Goal: Task Accomplishment & Management: Complete application form

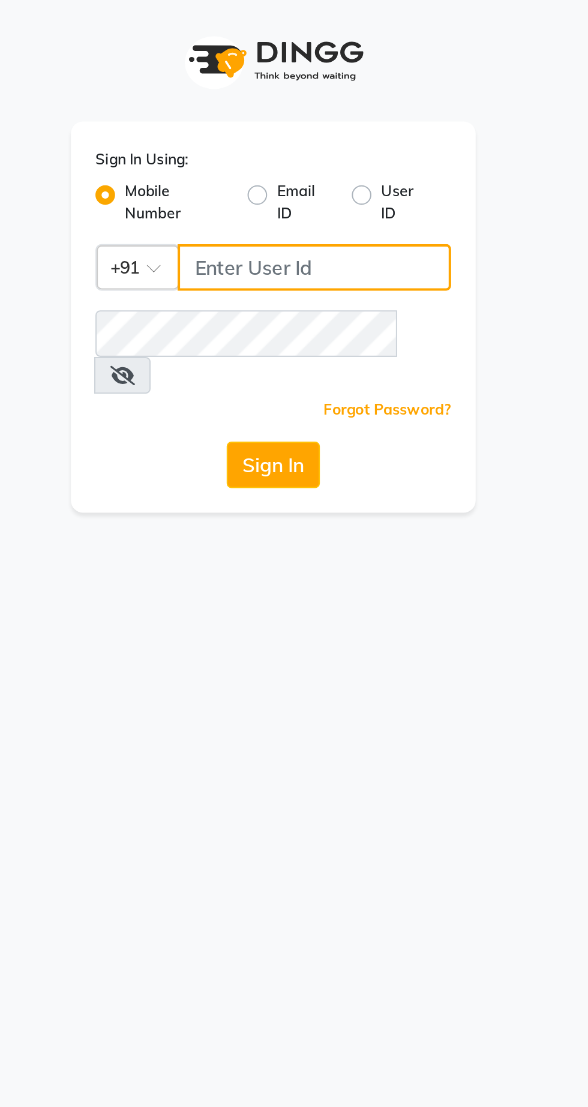
click at [274, 134] on input "Username" at bounding box center [314, 130] width 134 height 23
type input "6287595177"
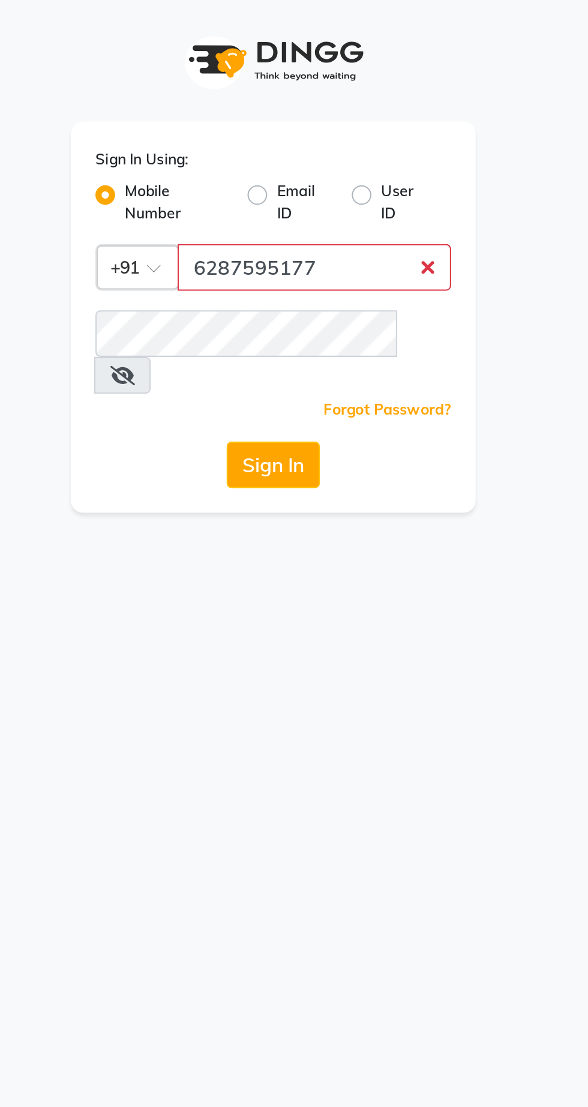
click at [271, 216] on button "Sign In" at bounding box center [294, 227] width 46 height 23
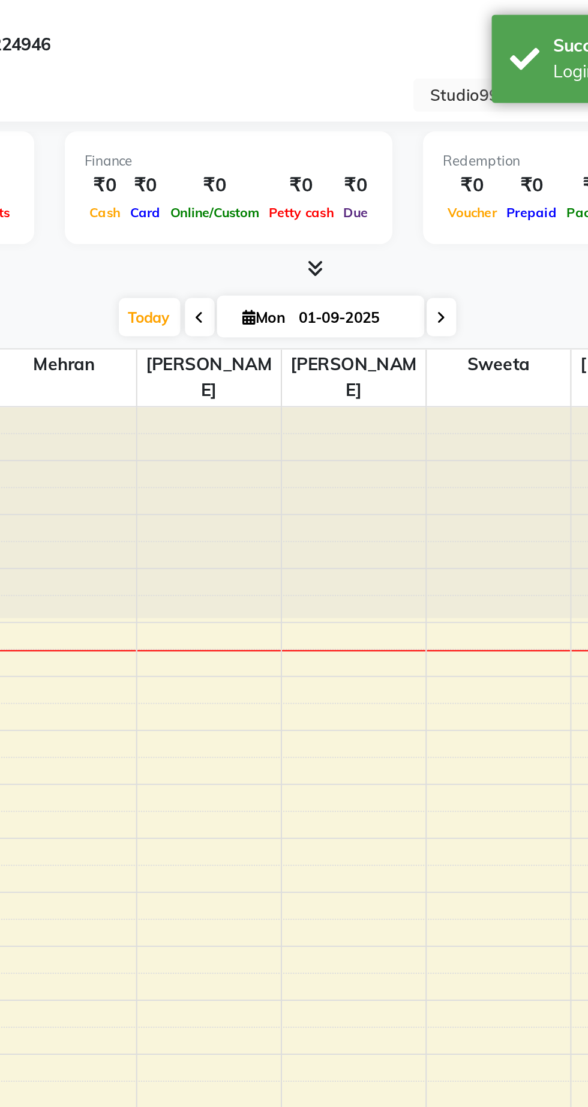
select select "en"
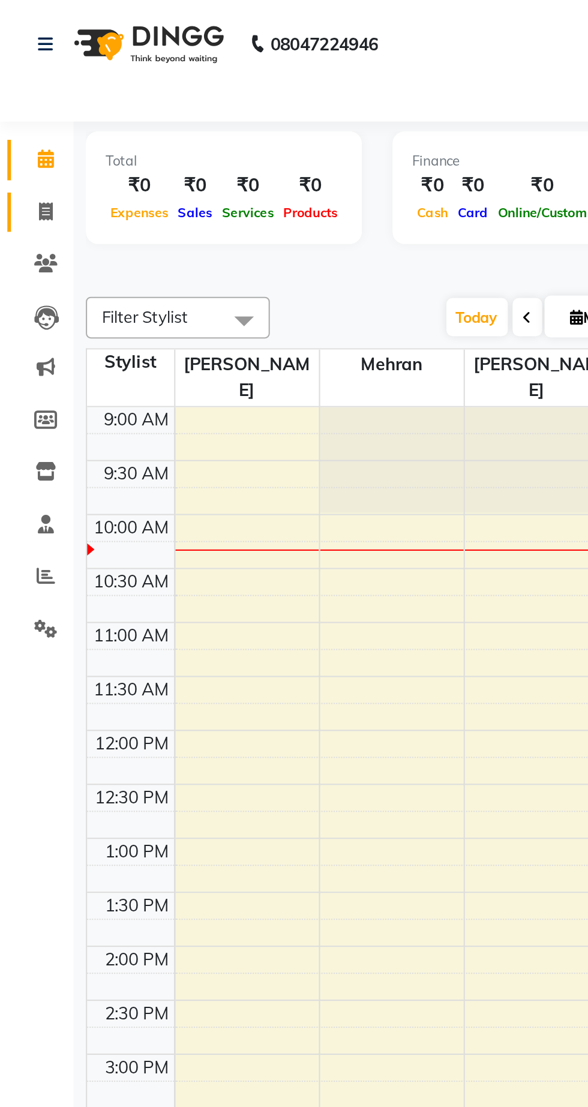
click at [28, 97] on span at bounding box center [22, 104] width 21 height 14
select select "service"
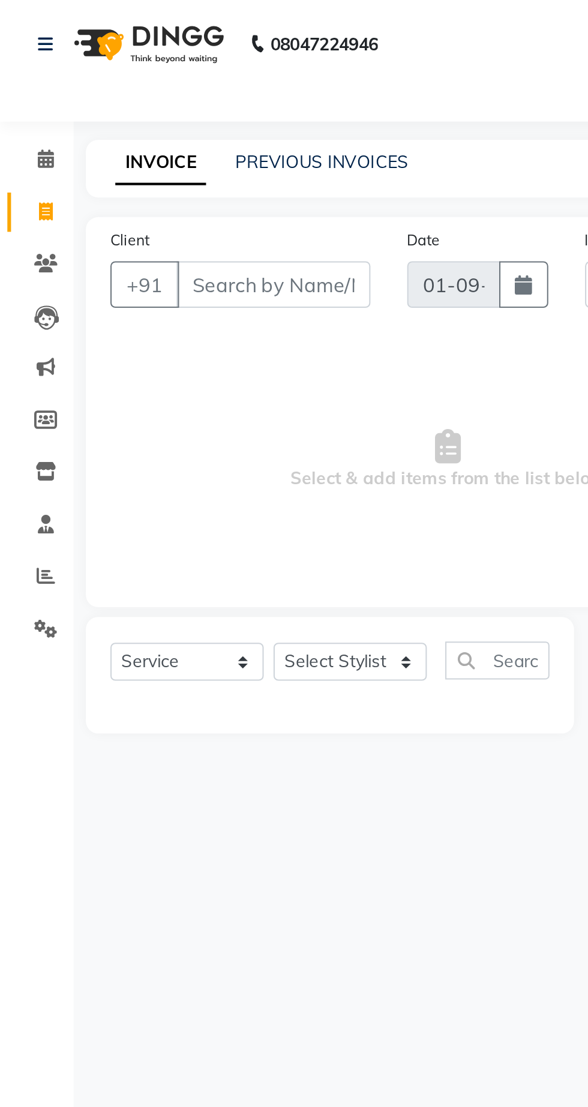
select select "6061"
type input "1073"
click at [139, 133] on input "Client" at bounding box center [133, 139] width 95 height 23
click at [251, 136] on button "button" at bounding box center [256, 139] width 24 height 23
select select "9"
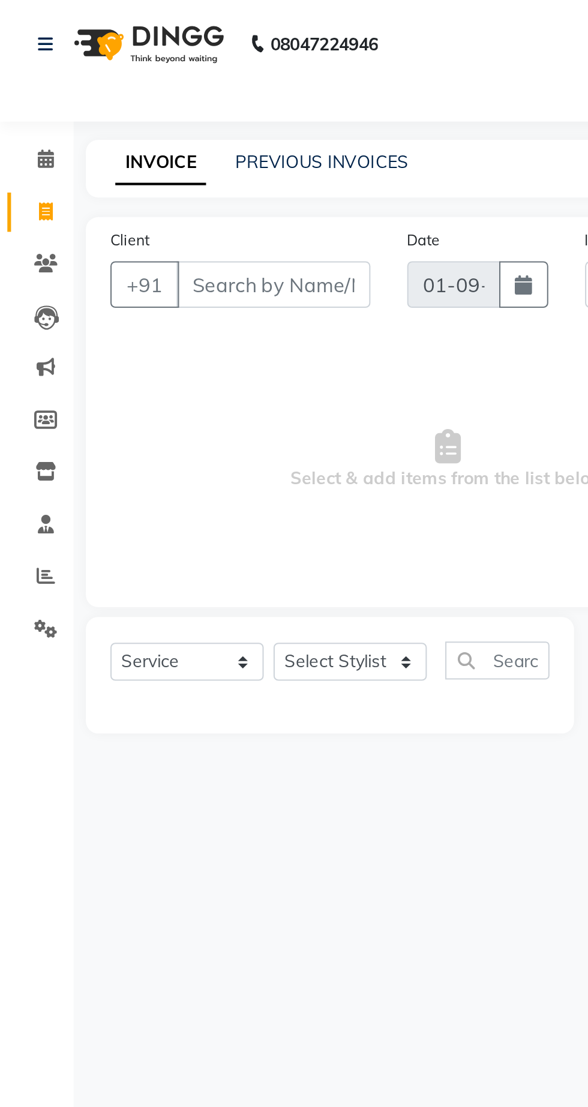
select select "2025"
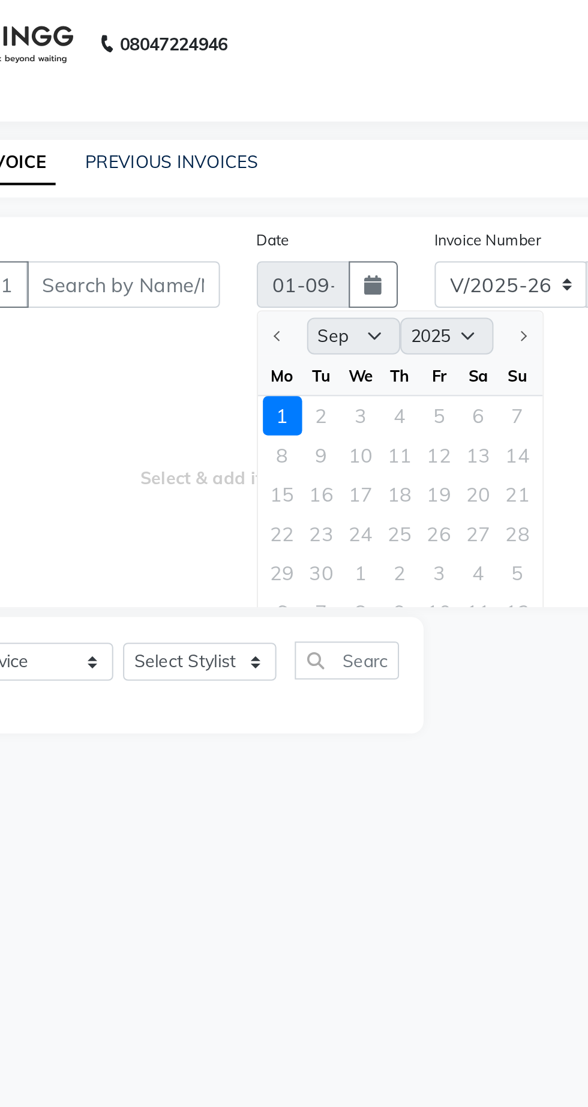
click at [211, 163] on div at bounding box center [212, 164] width 24 height 19
click at [205, 164] on div at bounding box center [212, 164] width 24 height 19
click at [216, 161] on div at bounding box center [212, 164] width 24 height 19
click at [208, 169] on div at bounding box center [212, 164] width 24 height 19
click at [253, 137] on icon "button" at bounding box center [256, 139] width 8 height 10
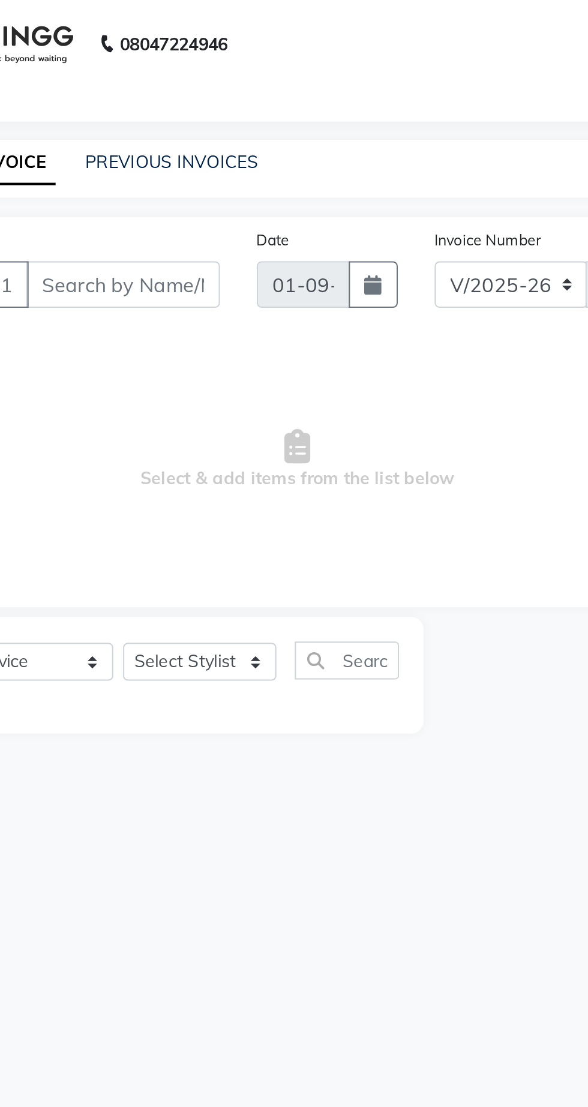
click at [253, 137] on icon "button" at bounding box center [256, 139] width 8 height 10
select select "9"
select select "2025"
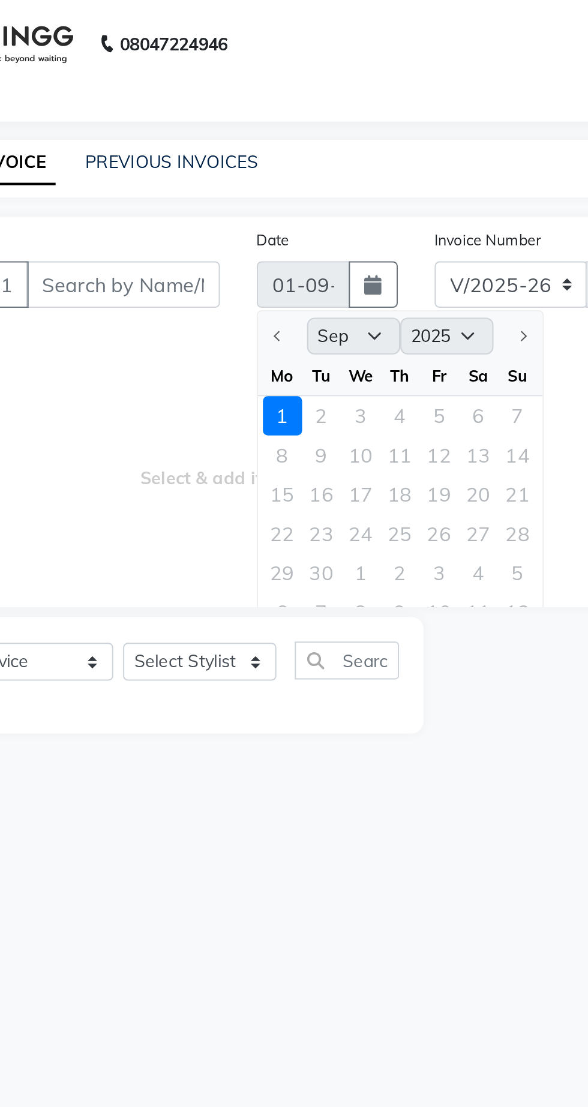
click at [211, 164] on div at bounding box center [212, 164] width 24 height 19
click at [261, 140] on button "button" at bounding box center [256, 139] width 24 height 23
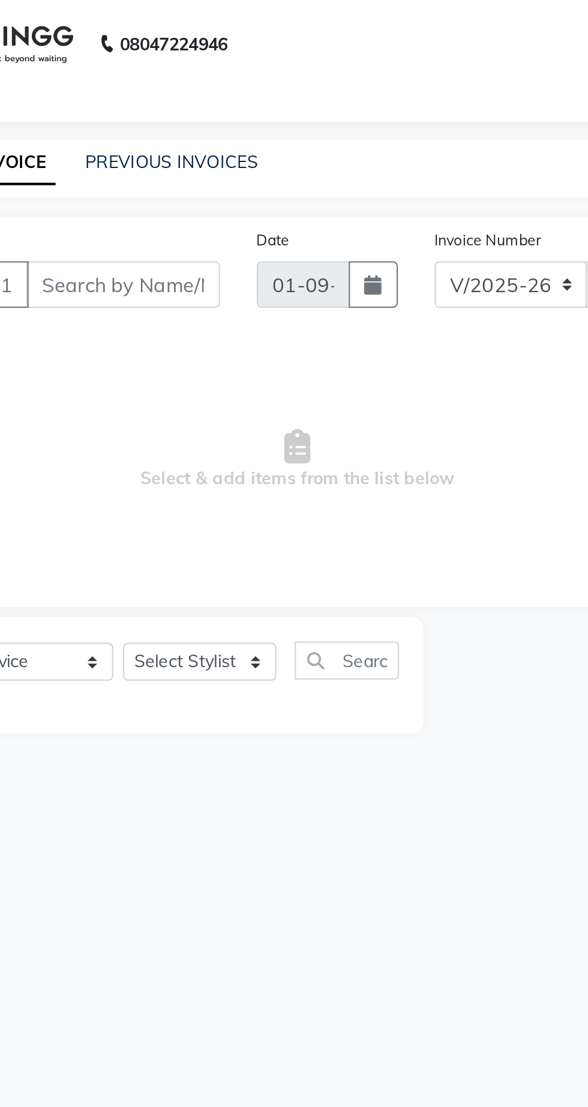
click at [261, 140] on button "button" at bounding box center [256, 139] width 24 height 23
select select "9"
select select "2025"
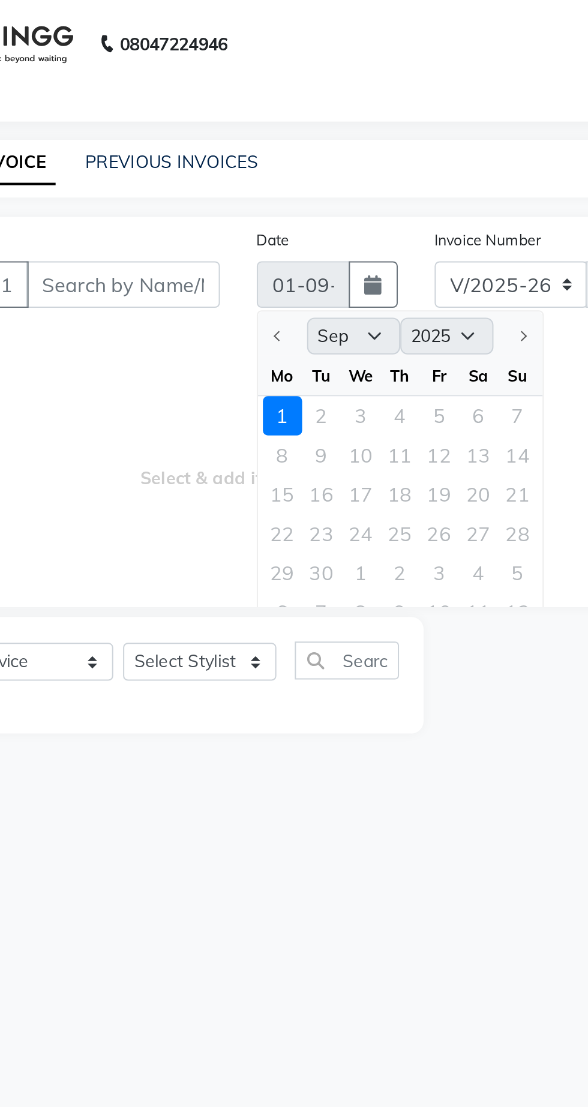
click at [212, 161] on div at bounding box center [212, 164] width 24 height 19
click at [256, 139] on icon "button" at bounding box center [256, 139] width 8 height 10
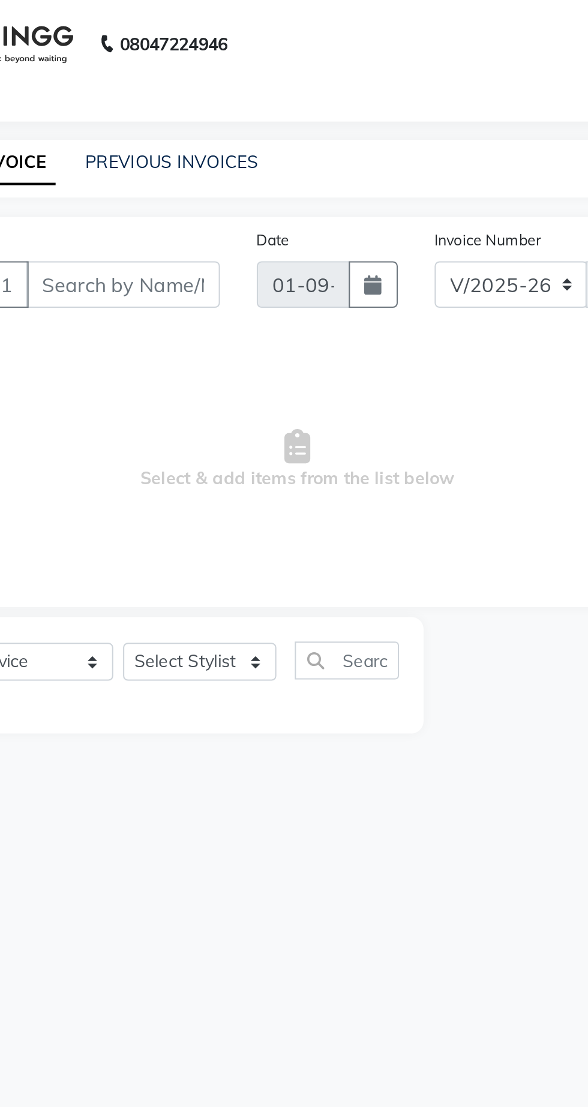
click at [255, 139] on icon "button" at bounding box center [256, 139] width 8 height 10
select select "9"
select select "2025"
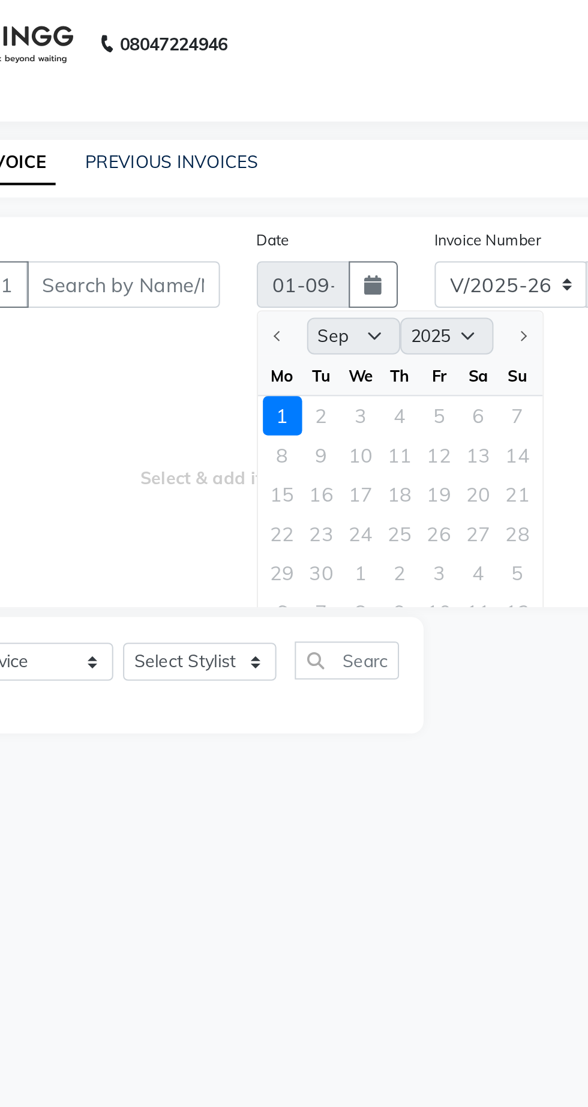
click at [213, 163] on div at bounding box center [212, 164] width 24 height 19
click at [212, 162] on div at bounding box center [212, 164] width 24 height 19
click at [211, 162] on div at bounding box center [212, 164] width 24 height 19
click at [207, 170] on div at bounding box center [212, 164] width 24 height 19
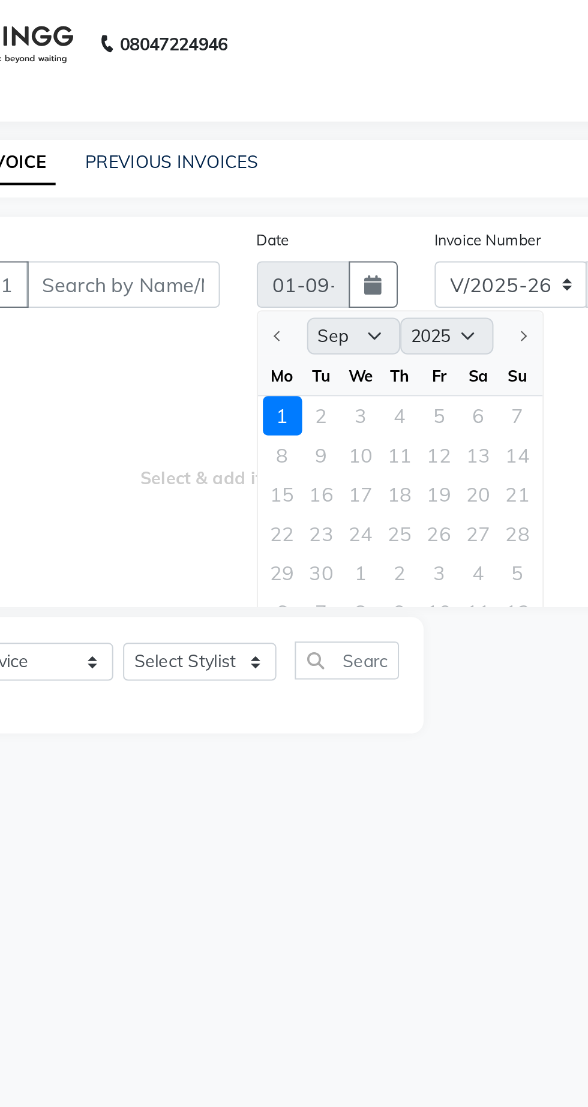
click at [256, 139] on icon "button" at bounding box center [256, 139] width 8 height 10
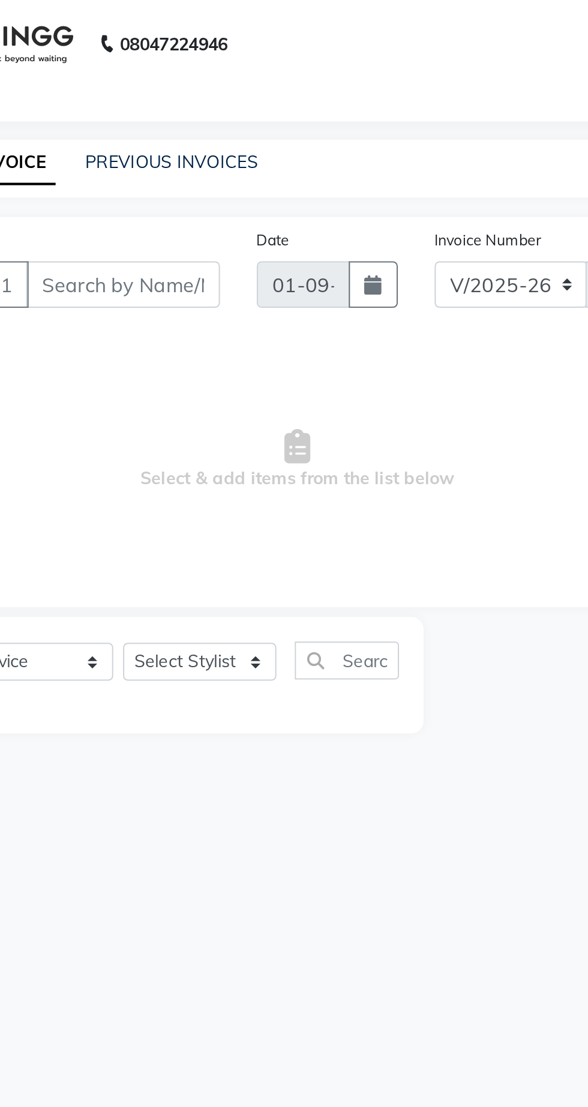
click at [255, 138] on icon "button" at bounding box center [256, 139] width 8 height 10
select select "9"
select select "2025"
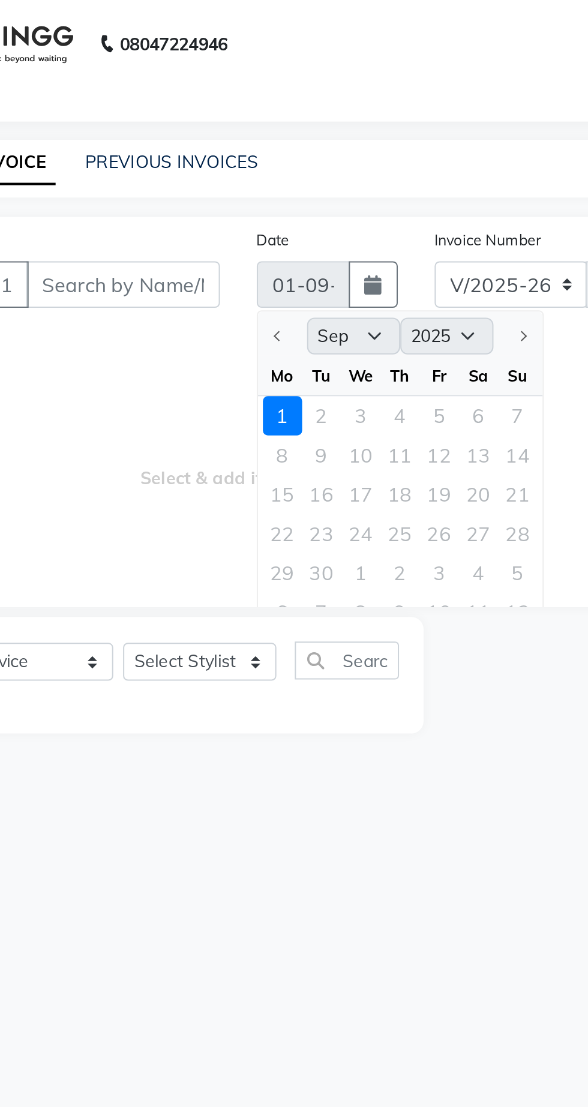
click at [205, 169] on div at bounding box center [212, 164] width 24 height 19
click at [220, 161] on div at bounding box center [212, 164] width 24 height 19
click at [207, 163] on div at bounding box center [212, 164] width 24 height 19
click at [212, 166] on div at bounding box center [212, 164] width 24 height 19
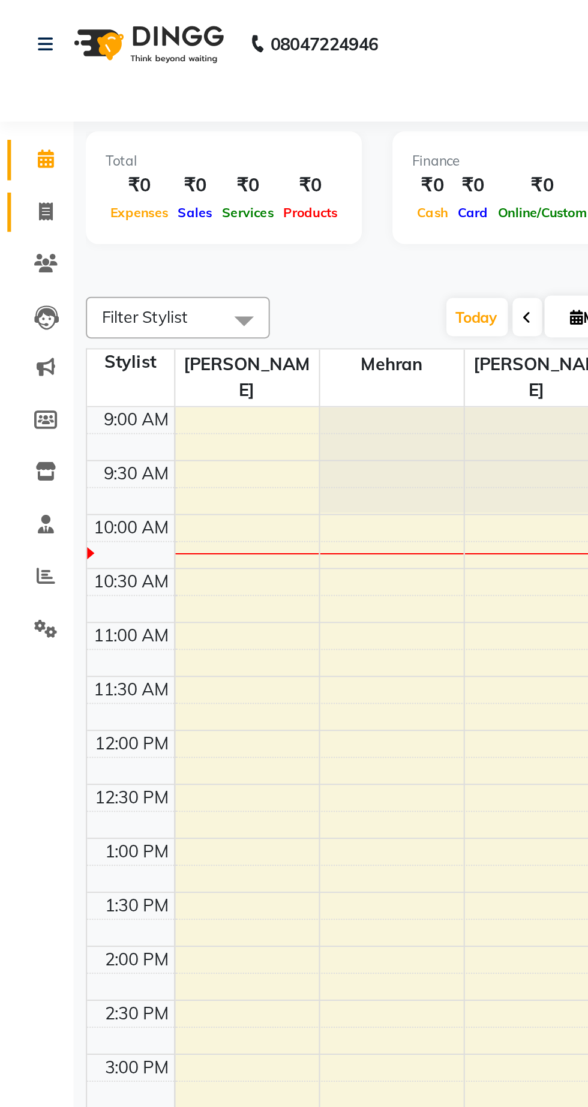
click at [19, 94] on link "Invoice" at bounding box center [18, 104] width 29 height 20
select select "service"
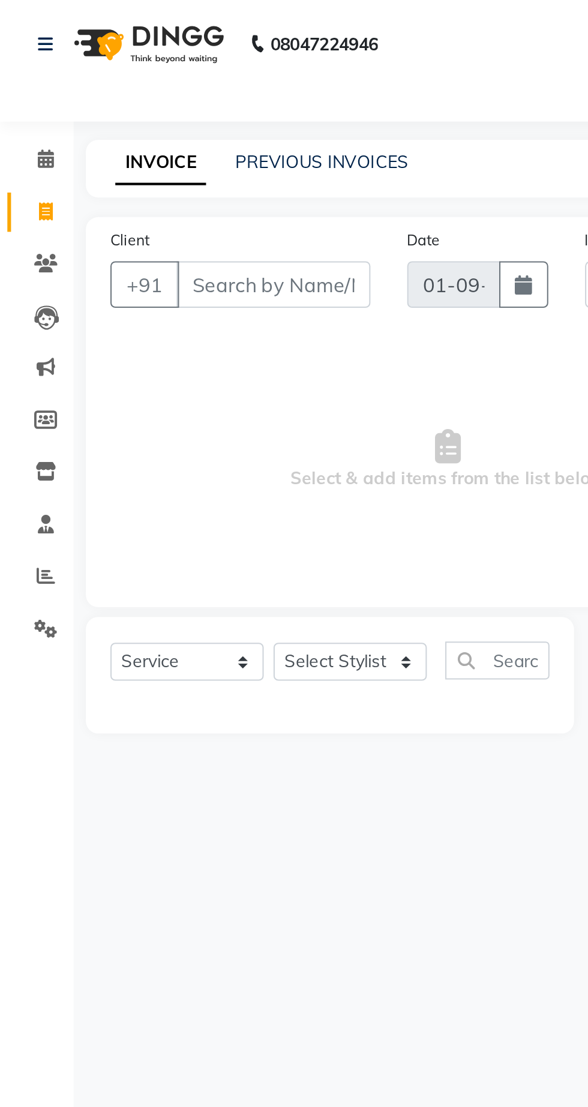
select select "6061"
type input "1073"
click at [250, 145] on button "button" at bounding box center [256, 139] width 24 height 23
select select "9"
select select "2025"
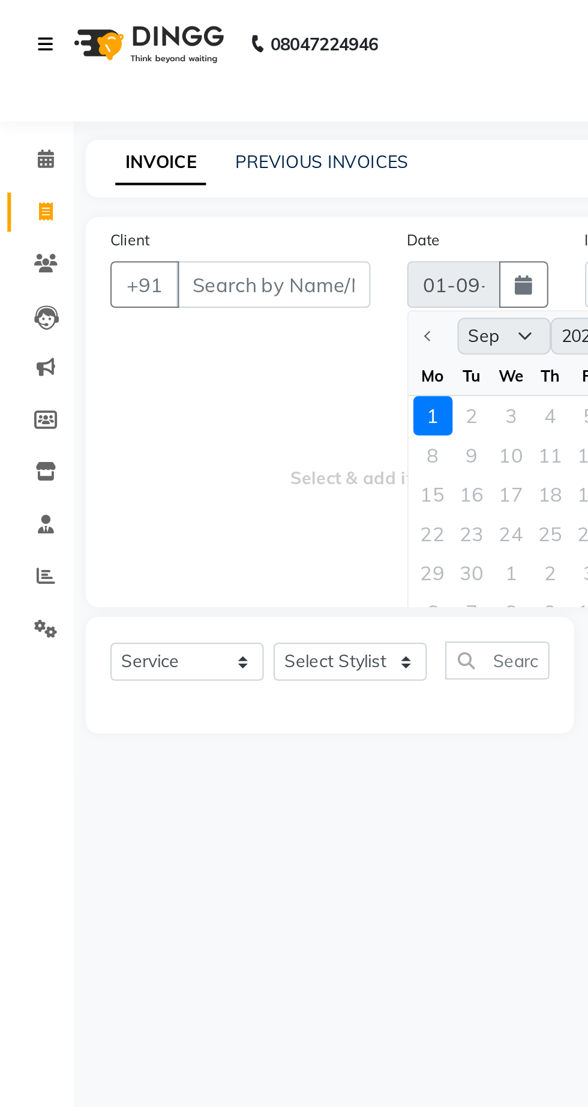
click at [20, 21] on icon at bounding box center [22, 21] width 7 height 8
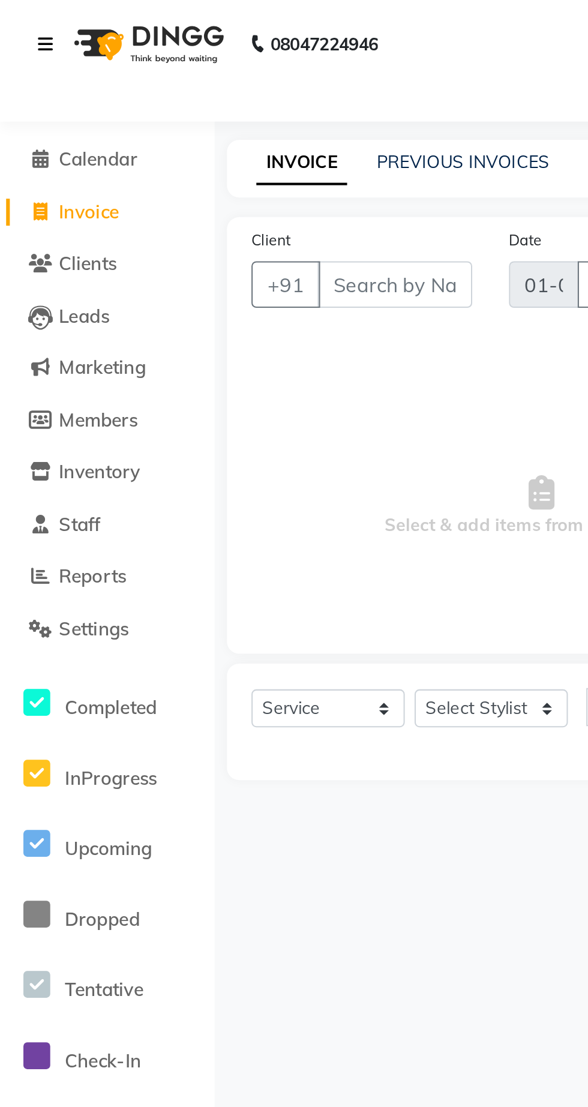
click at [23, 14] on link at bounding box center [25, 22] width 12 height 34
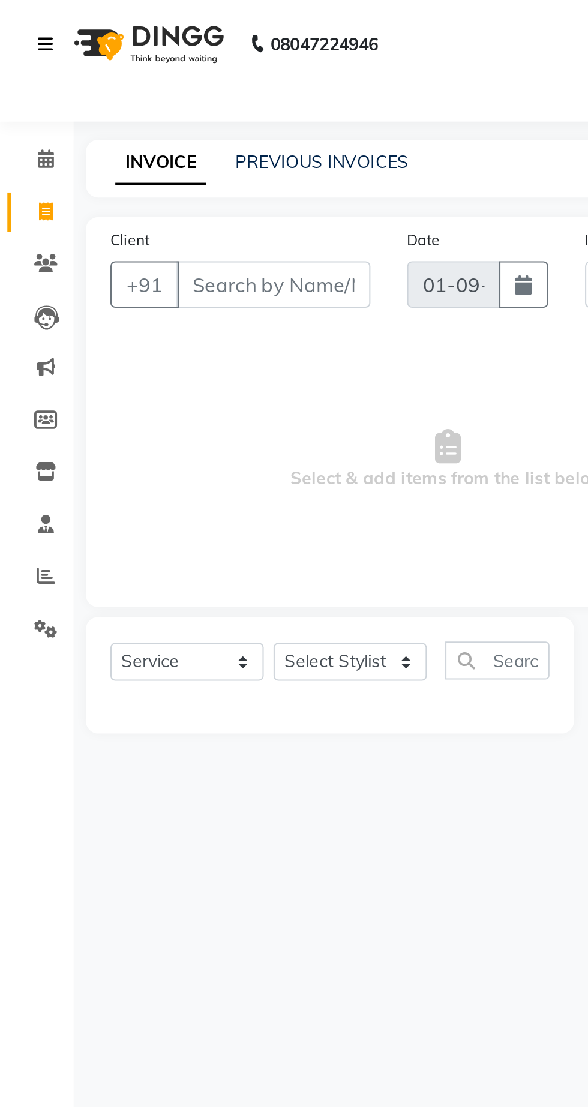
click at [23, 14] on link at bounding box center [25, 22] width 12 height 34
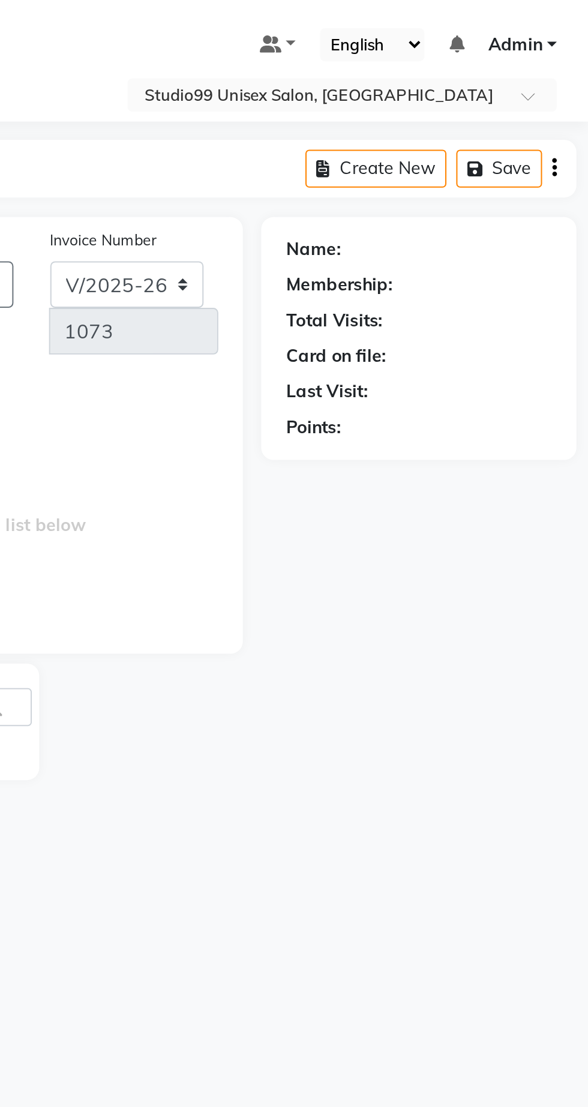
click at [564, 23] on span "Admin" at bounding box center [552, 22] width 26 height 13
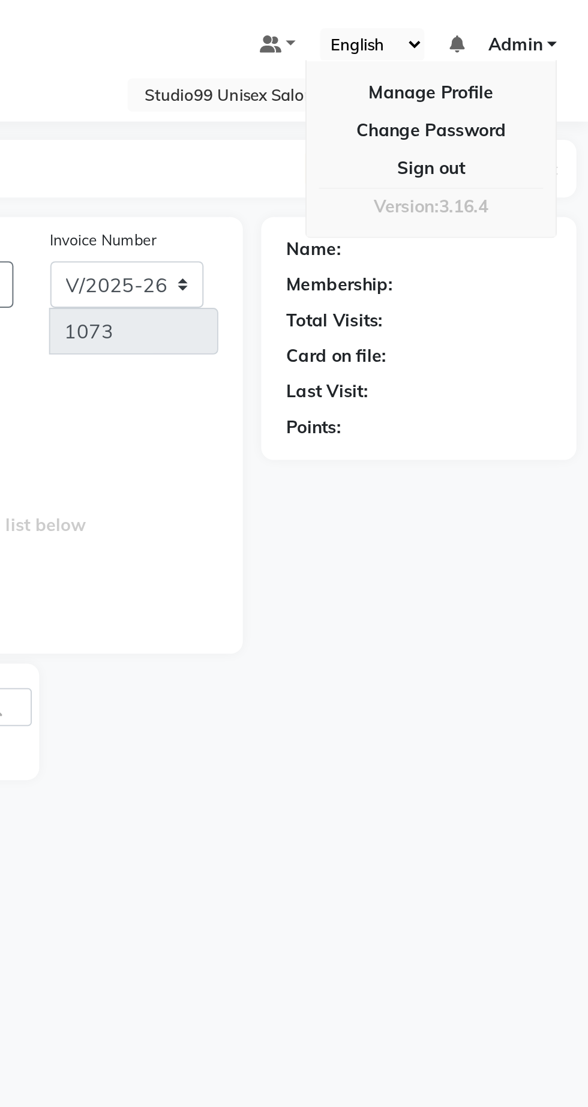
click at [485, 43] on link "Manage Profile" at bounding box center [511, 45] width 110 height 19
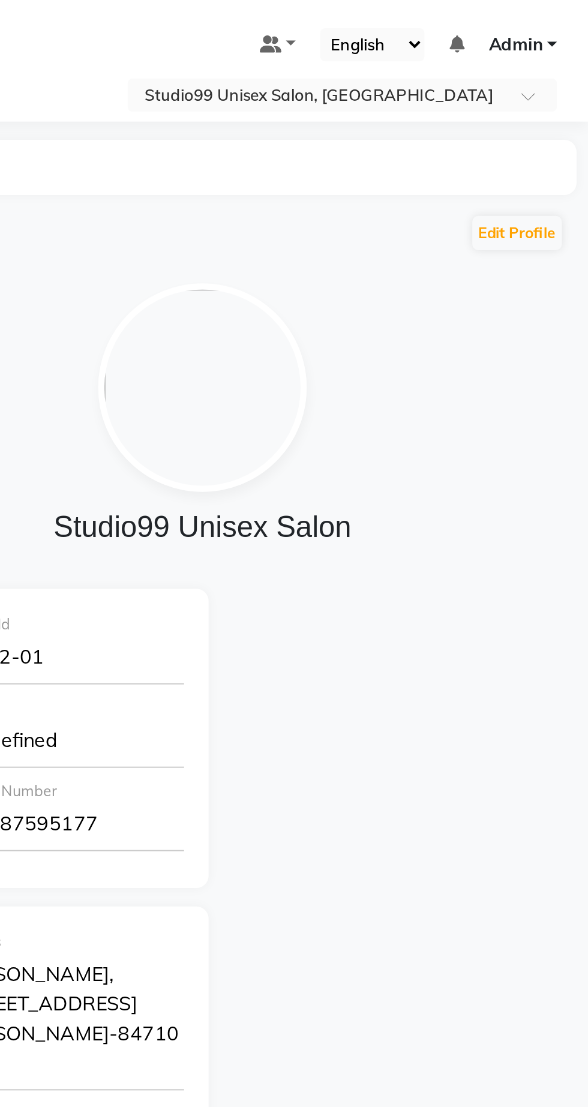
click at [563, 18] on span "Admin" at bounding box center [552, 22] width 26 height 13
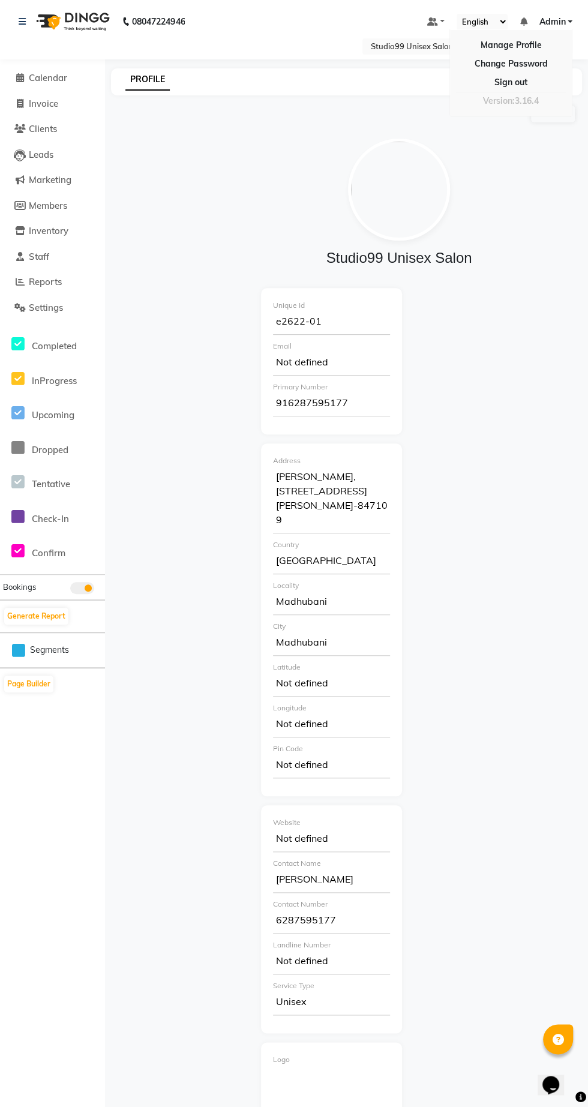
select select "service"
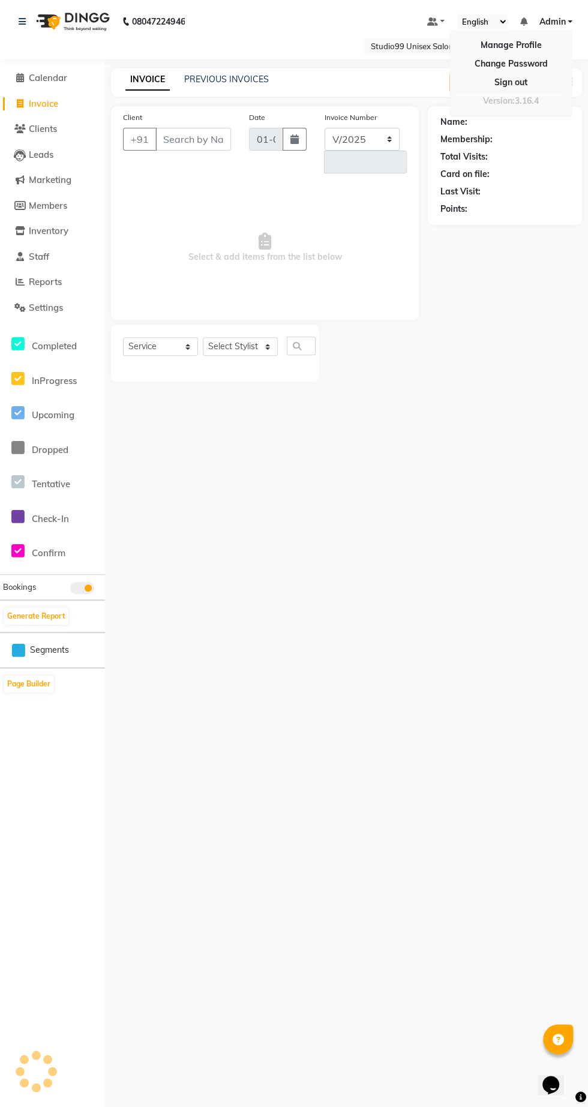
select select "6061"
type input "1073"
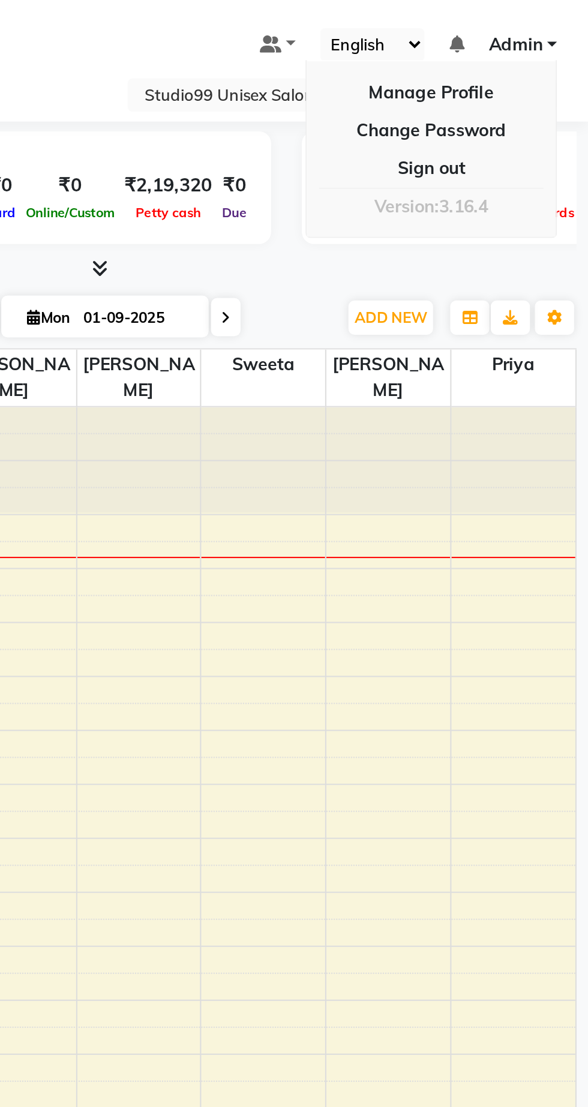
scroll to position [0, 486]
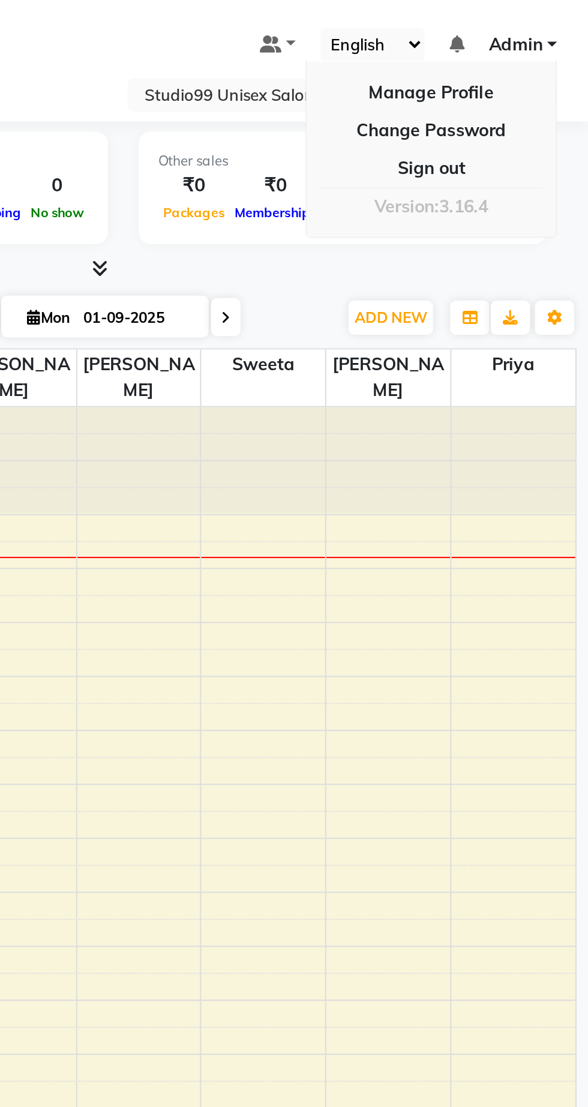
click at [568, 21] on link "Admin" at bounding box center [556, 22] width 34 height 13
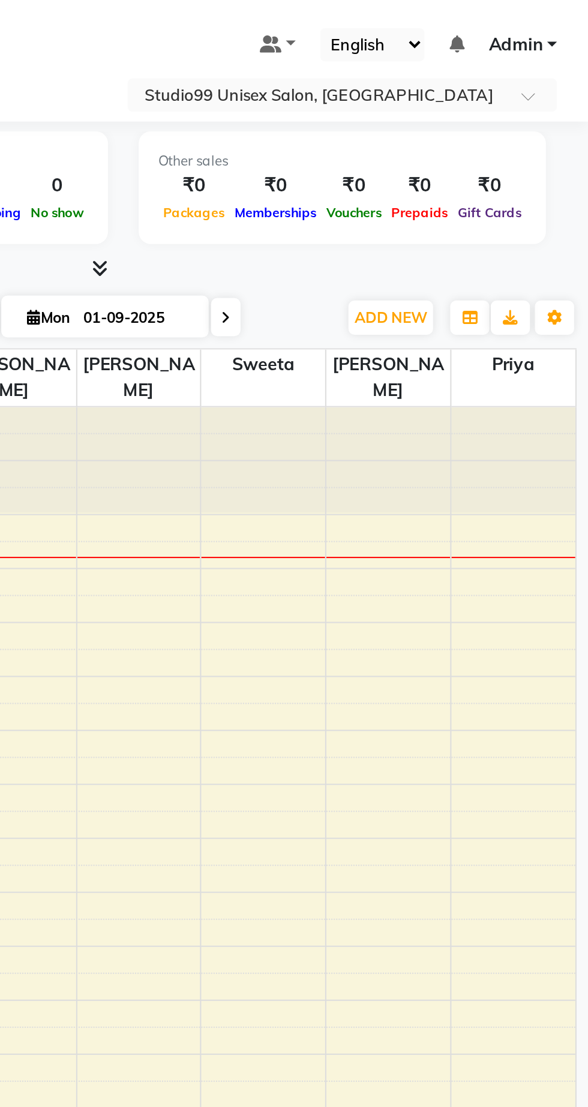
click at [568, 21] on link "Admin" at bounding box center [556, 22] width 34 height 13
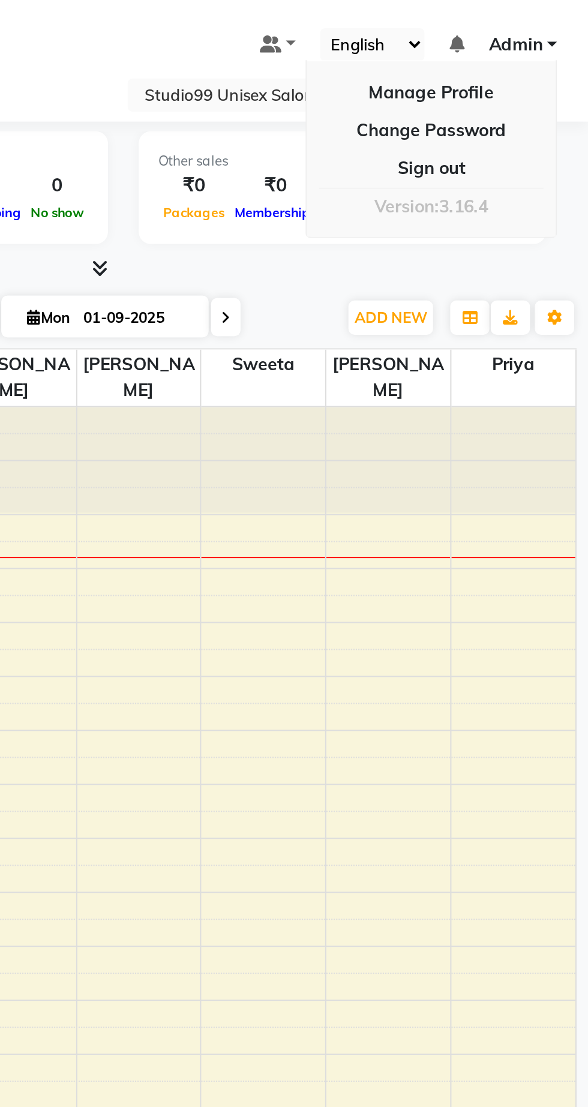
click at [529, 80] on link "Sign out" at bounding box center [511, 82] width 110 height 19
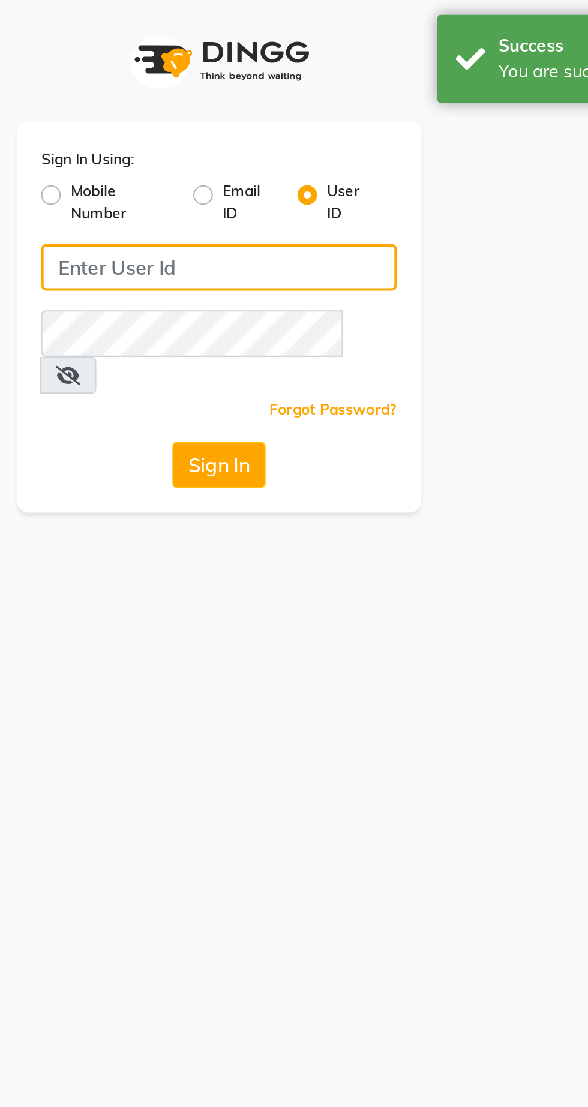
click at [277, 131] on input "Username" at bounding box center [294, 130] width 174 height 23
type input "e2622-01"
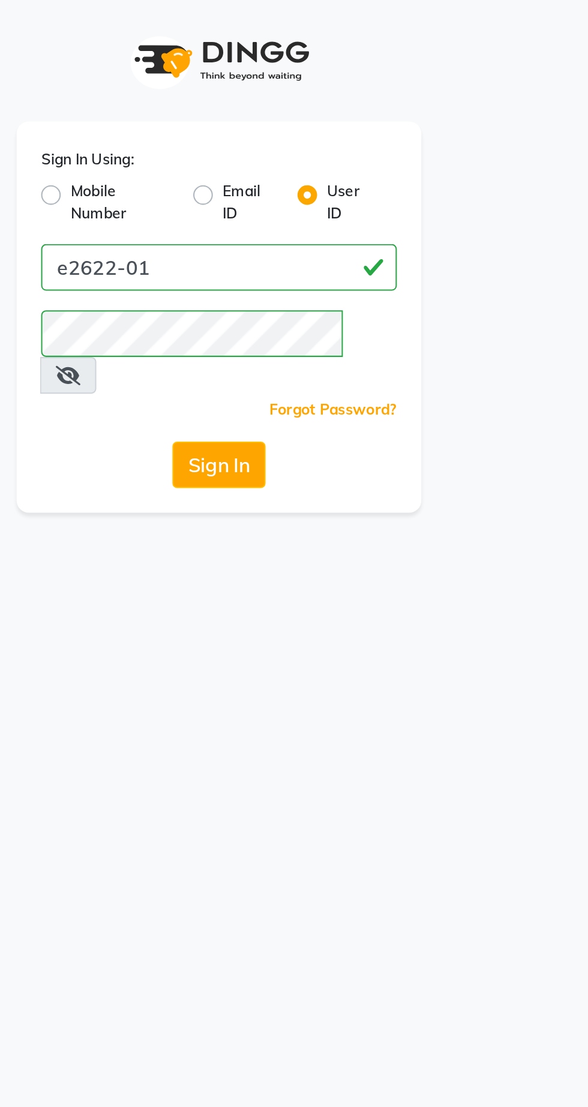
click at [226, 179] on icon at bounding box center [220, 184] width 12 height 10
click at [296, 216] on button "Sign In" at bounding box center [294, 227] width 46 height 23
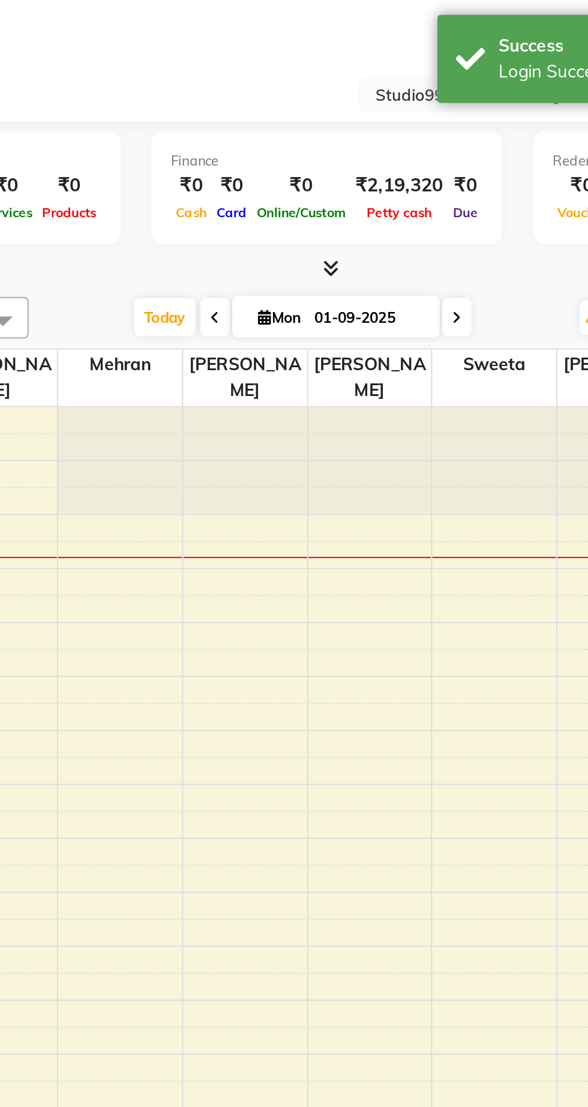
select select "en"
click at [46, 106] on span "Invoice" at bounding box center [43, 103] width 29 height 11
select select "service"
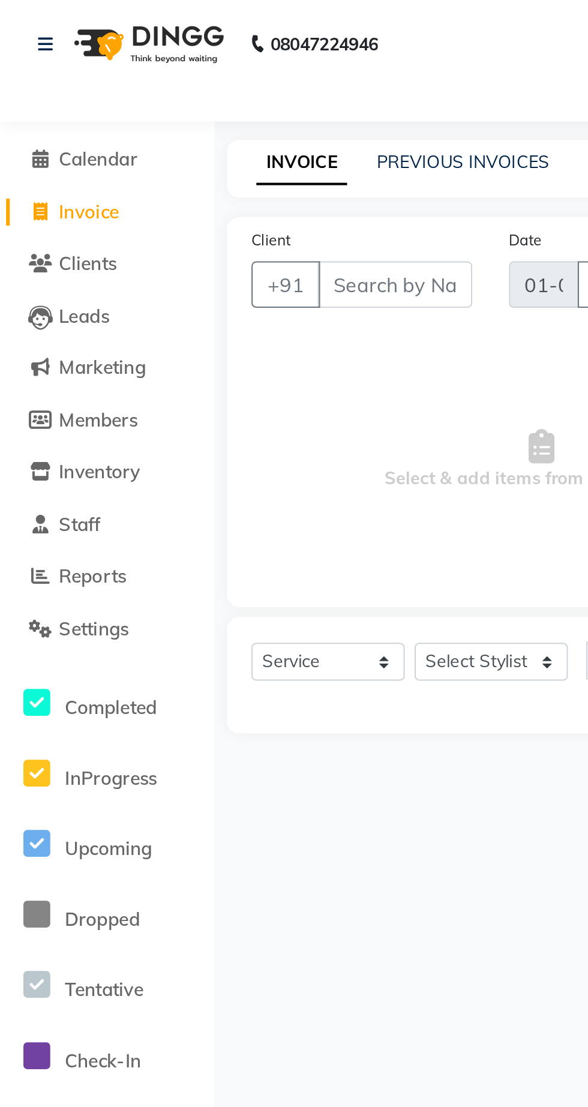
type input "1073"
select select "6061"
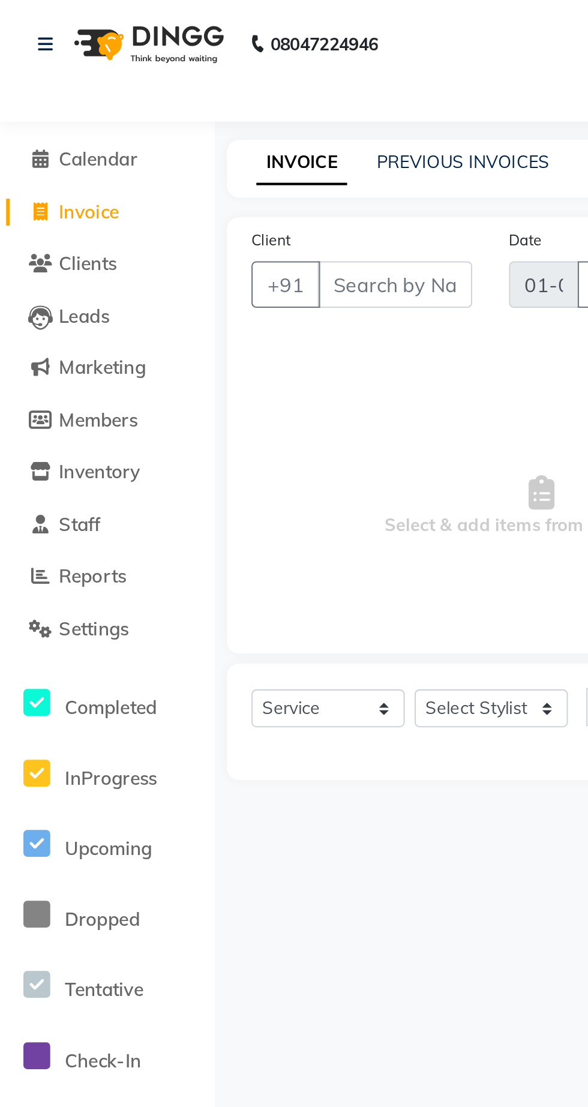
click at [292, 142] on icon "button" at bounding box center [294, 139] width 8 height 10
select select "9"
select select "2025"
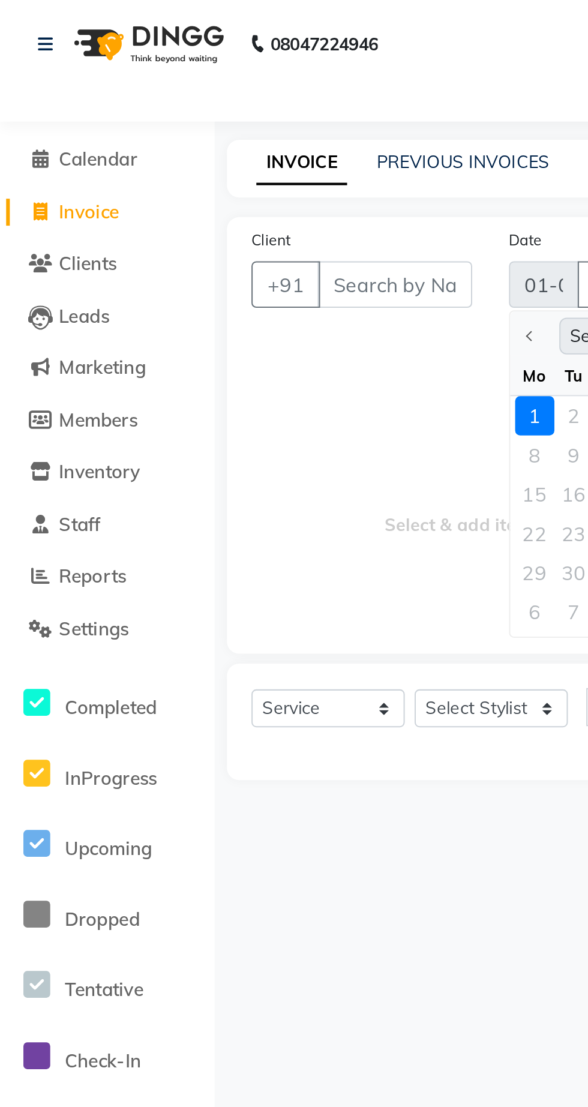
click at [262, 161] on div at bounding box center [262, 164] width 24 height 19
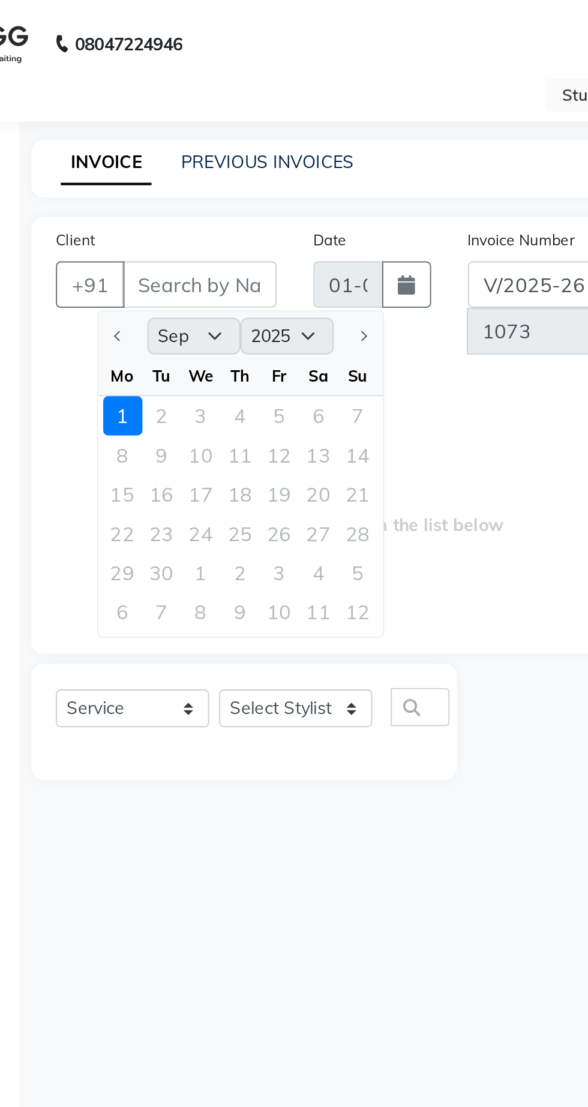
click at [153, 170] on div at bounding box center [155, 164] width 24 height 19
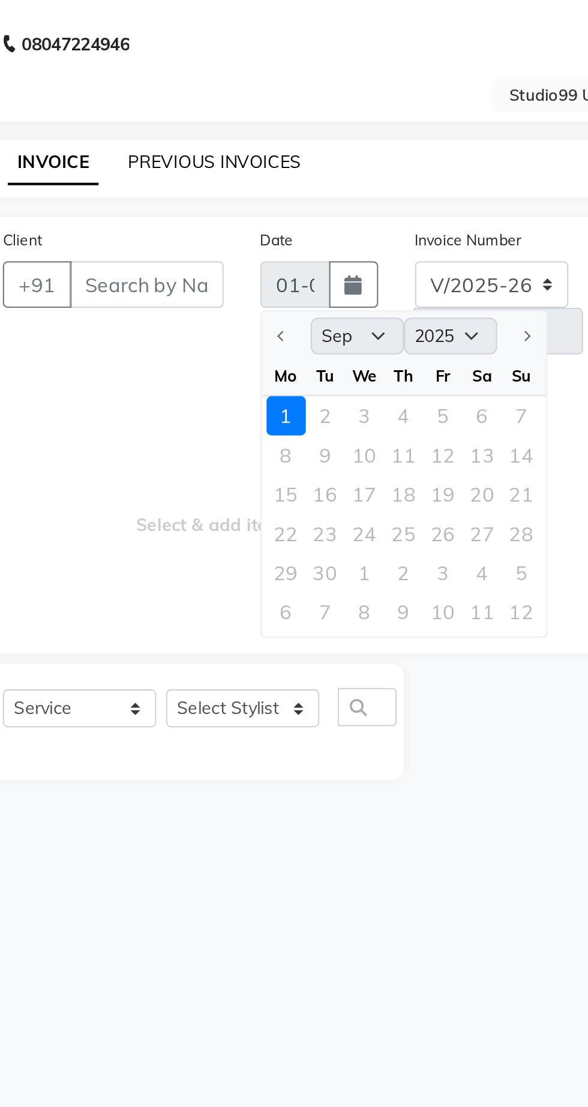
click at [238, 80] on link "PREVIOUS INVOICES" at bounding box center [226, 79] width 85 height 11
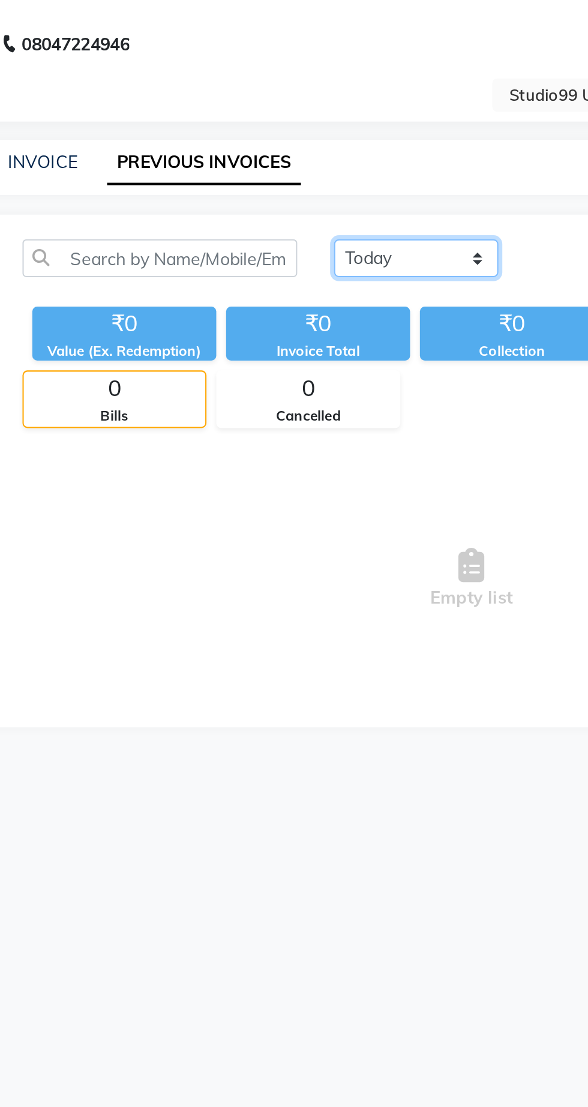
click at [337, 128] on select "[DATE] [DATE] Custom Range" at bounding box center [325, 126] width 80 height 19
select select "[DATE]"
click at [285, 117] on select "[DATE] [DATE] Custom Range" at bounding box center [325, 126] width 80 height 19
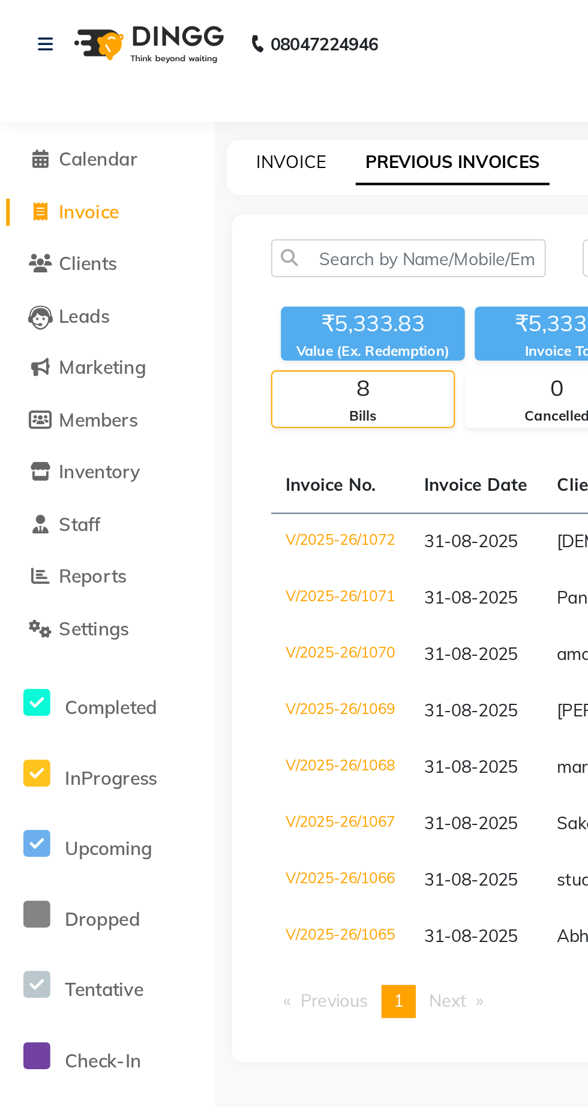
click at [139, 83] on link "INVOICE" at bounding box center [142, 79] width 34 height 11
select select "service"
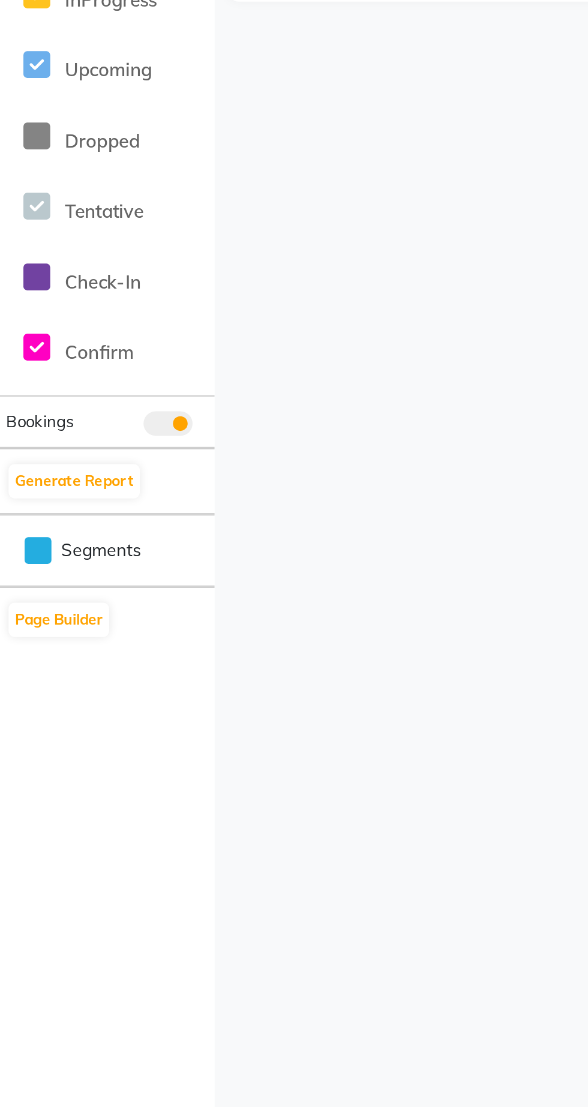
select select "6061"
type input "1073"
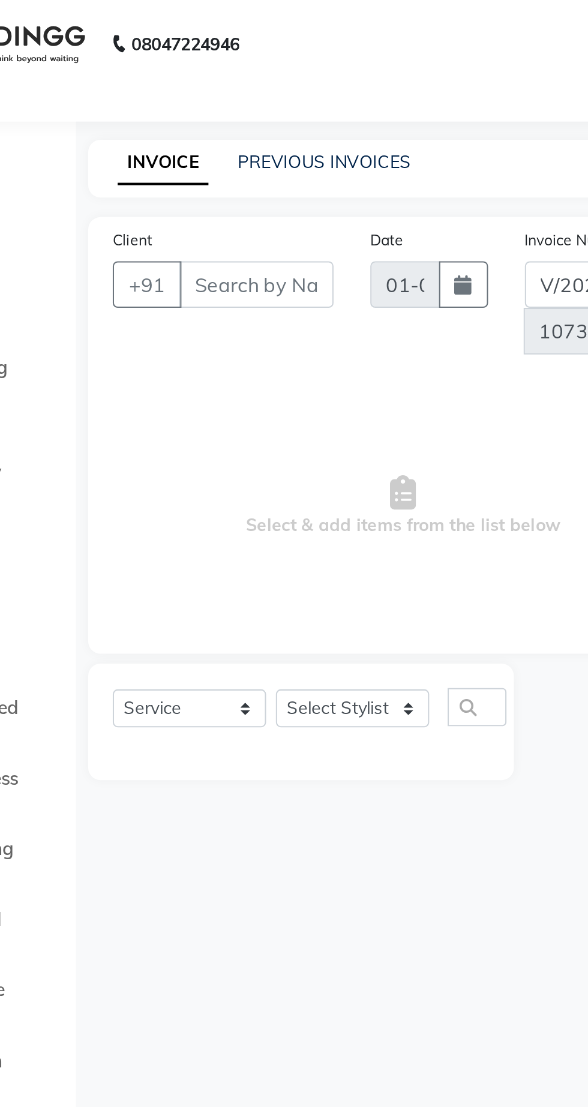
click at [295, 132] on button "button" at bounding box center [295, 139] width 24 height 23
select select "9"
select select "2025"
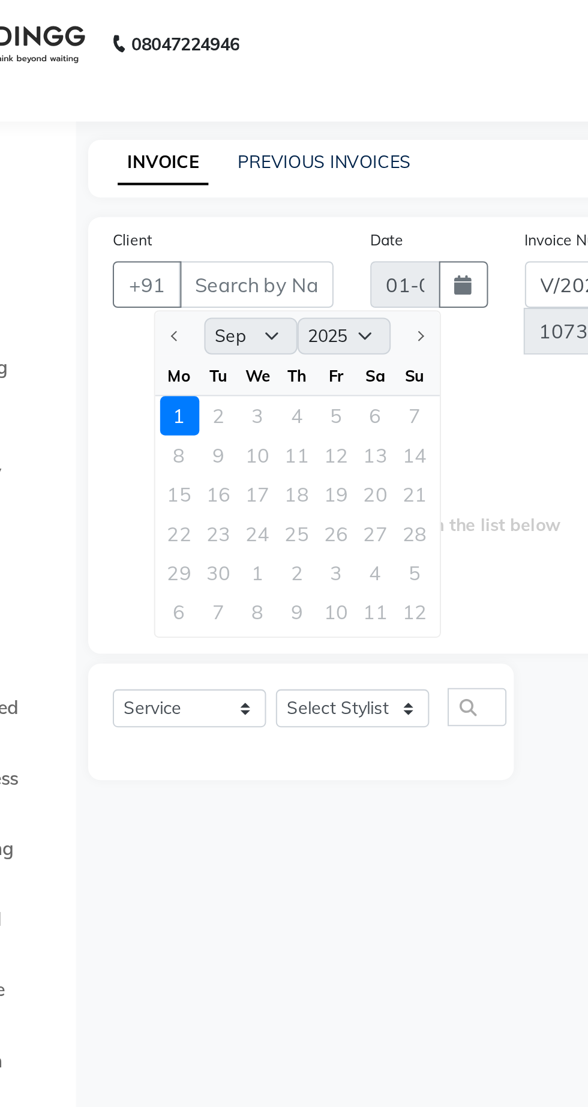
click at [151, 163] on div at bounding box center [155, 164] width 24 height 19
click at [151, 169] on div at bounding box center [155, 164] width 24 height 19
click at [148, 163] on div at bounding box center [155, 164] width 24 height 19
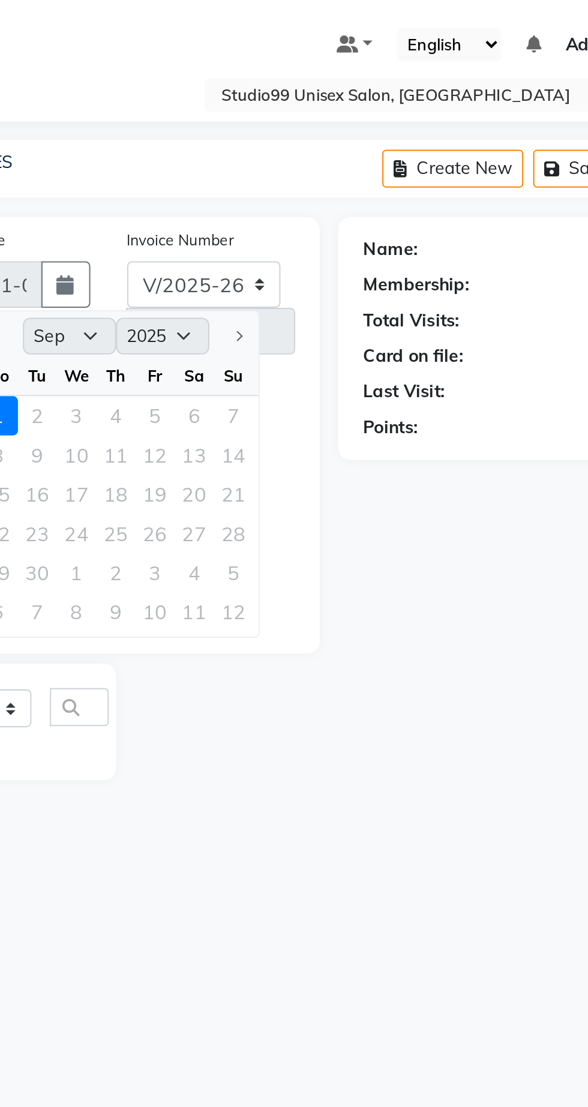
click at [485, 78] on button "Create New" at bounding box center [483, 82] width 69 height 19
select select "service"
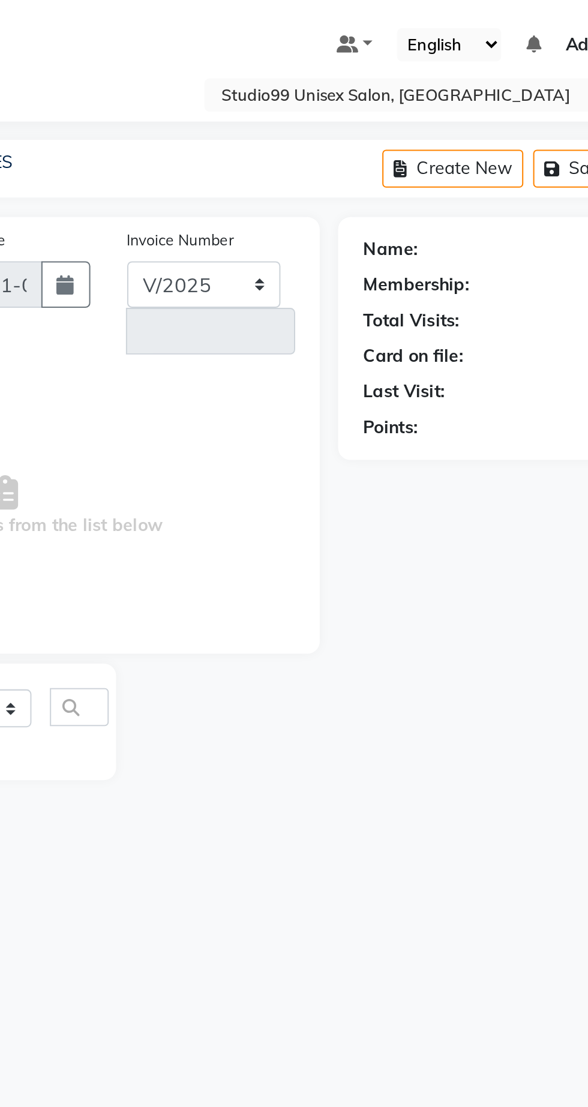
select select "6061"
type input "1073"
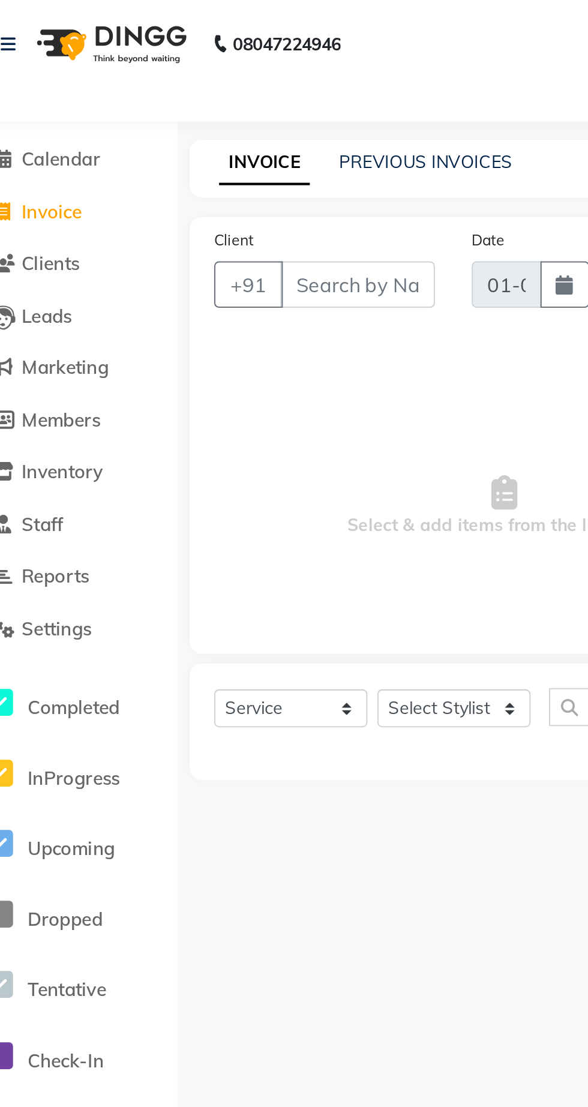
click at [294, 137] on icon "button" at bounding box center [294, 139] width 8 height 10
select select "9"
select select "2025"
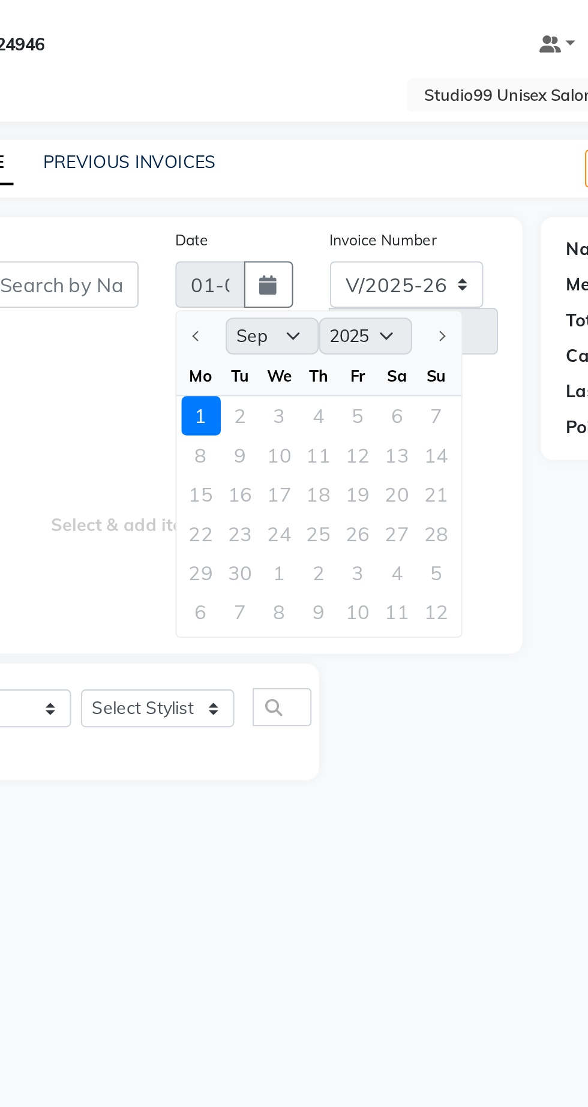
click at [257, 164] on div at bounding box center [262, 164] width 24 height 19
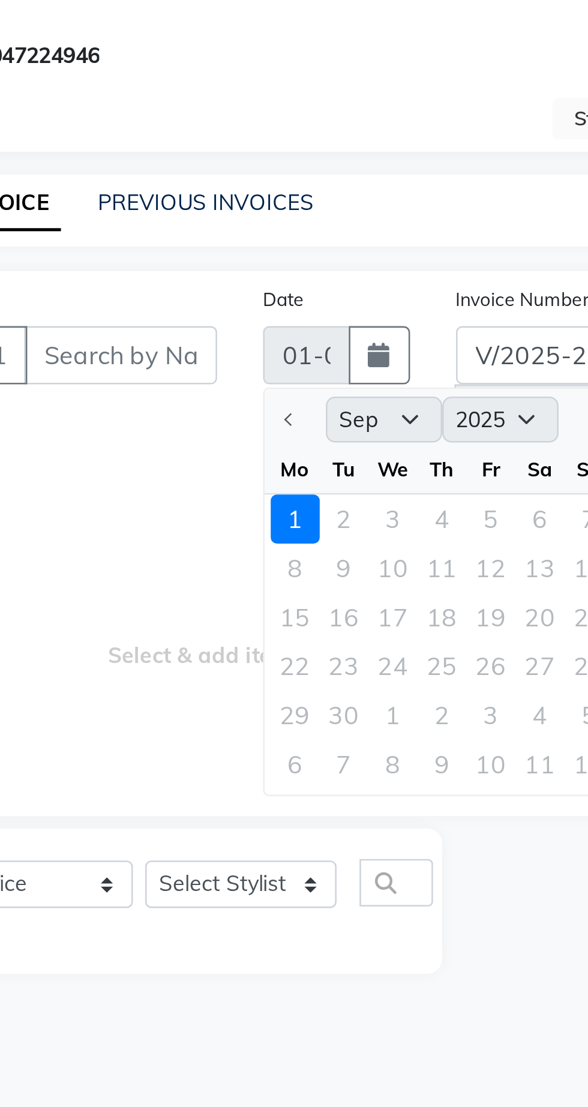
click at [256, 161] on div at bounding box center [262, 164] width 24 height 19
